Goal: Information Seeking & Learning: Learn about a topic

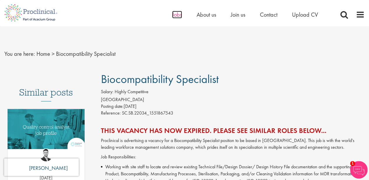
click at [177, 13] on span "Jobs" at bounding box center [177, 15] width 10 height 8
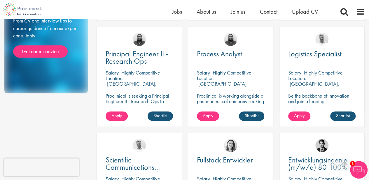
scroll to position [427, 0]
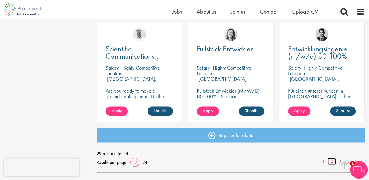
click at [330, 160] on link "2" at bounding box center [331, 160] width 8 height 7
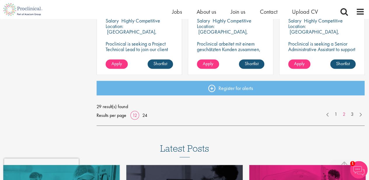
scroll to position [486, 0]
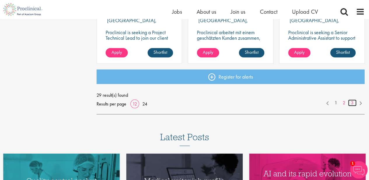
click at [351, 101] on link "3" at bounding box center [352, 102] width 8 height 7
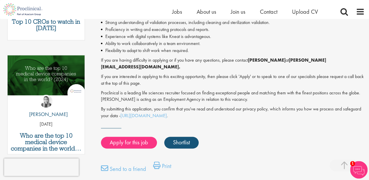
scroll to position [272, 0]
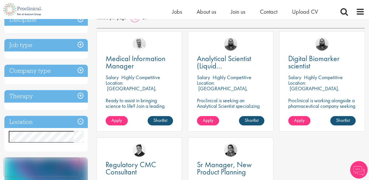
scroll to position [58, 0]
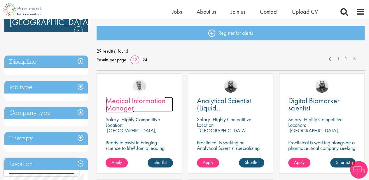
drag, startPoint x: 147, startPoint y: 103, endPoint x: 160, endPoint y: 110, distance: 15.0
click at [147, 103] on span "Medical Information Manager" at bounding box center [135, 103] width 60 height 17
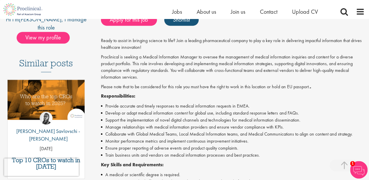
scroll to position [117, 0]
